Goal: Transaction & Acquisition: Obtain resource

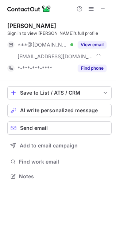
scroll to position [171, 116]
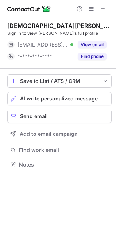
scroll to position [159, 116]
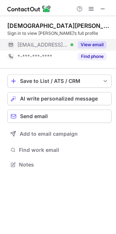
click at [98, 44] on button "View email" at bounding box center [92, 44] width 29 height 7
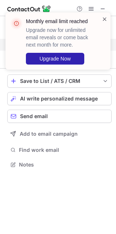
click at [105, 20] on span at bounding box center [105, 18] width 6 height 7
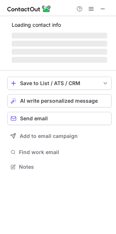
scroll to position [171, 116]
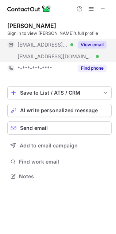
click at [99, 44] on button "View email" at bounding box center [92, 44] width 29 height 7
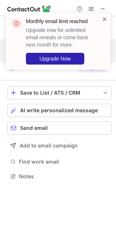
click at [103, 16] on span at bounding box center [105, 18] width 6 height 7
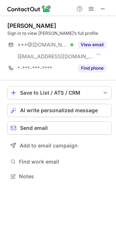
scroll to position [171, 116]
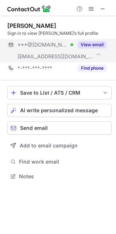
click at [100, 41] on button "View email" at bounding box center [92, 44] width 29 height 7
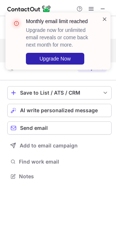
click at [107, 19] on span at bounding box center [105, 18] width 6 height 7
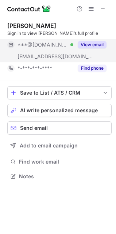
click at [97, 43] on button "View email" at bounding box center [92, 44] width 29 height 7
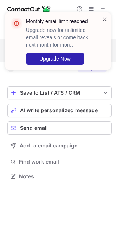
click at [106, 19] on span at bounding box center [105, 18] width 6 height 7
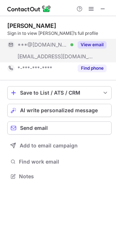
click at [104, 44] on button "View email" at bounding box center [92, 44] width 29 height 7
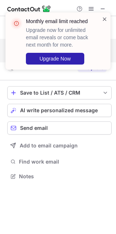
click at [105, 18] on span at bounding box center [105, 18] width 6 height 7
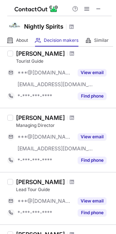
scroll to position [30, 0]
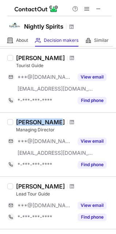
copy div "[PERSON_NAME]"
drag, startPoint x: 54, startPoint y: 122, endPoint x: 17, endPoint y: 122, distance: 37.0
click at [17, 122] on div "[PERSON_NAME]" at bounding box center [64, 121] width 96 height 7
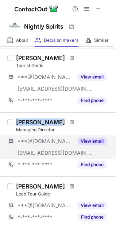
click at [97, 140] on button "View email" at bounding box center [92, 140] width 29 height 7
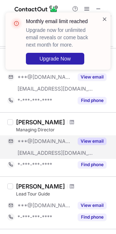
click at [105, 18] on span at bounding box center [105, 18] width 6 height 7
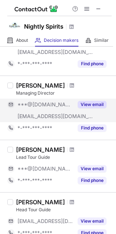
scroll to position [140, 0]
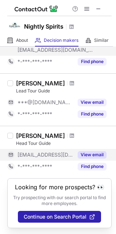
click at [89, 151] on button "View email" at bounding box center [92, 154] width 29 height 7
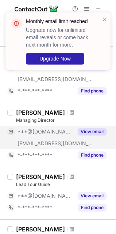
scroll to position [30, 0]
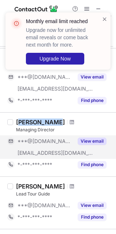
copy div "ared Broach"
copy div "Jared Broach"
drag, startPoint x: 55, startPoint y: 118, endPoint x: 17, endPoint y: 122, distance: 38.0
click at [17, 122] on div "Jared Broach Managing Director ***@gmail.com ***@allsafeelevators.com View emai…" at bounding box center [58, 144] width 116 height 64
copy div "Jared Broach"
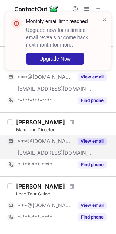
click at [62, 129] on div "Managing Director" at bounding box center [64, 129] width 96 height 7
copy div "Managing Director"
drag, startPoint x: 55, startPoint y: 130, endPoint x: 17, endPoint y: 131, distance: 38.1
click at [17, 131] on div "Managing Director" at bounding box center [64, 129] width 96 height 7
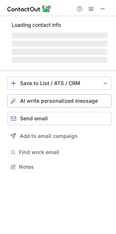
scroll to position [171, 116]
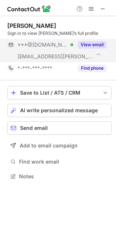
click at [98, 45] on button "View email" at bounding box center [92, 44] width 29 height 7
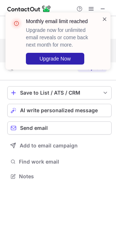
click at [105, 18] on span at bounding box center [105, 18] width 6 height 7
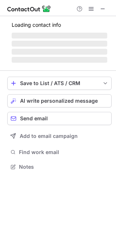
scroll to position [183, 116]
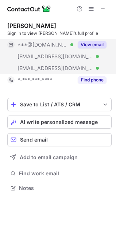
click at [102, 43] on button "View email" at bounding box center [92, 44] width 29 height 7
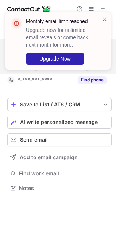
click at [104, 15] on div "Monthly email limit reached Upgrade now for unlimited email reveals or come bac…" at bounding box center [58, 40] width 106 height 57
click at [104, 17] on span at bounding box center [105, 18] width 6 height 7
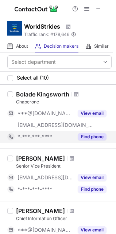
scroll to position [37, 0]
